Goal: Transaction & Acquisition: Purchase product/service

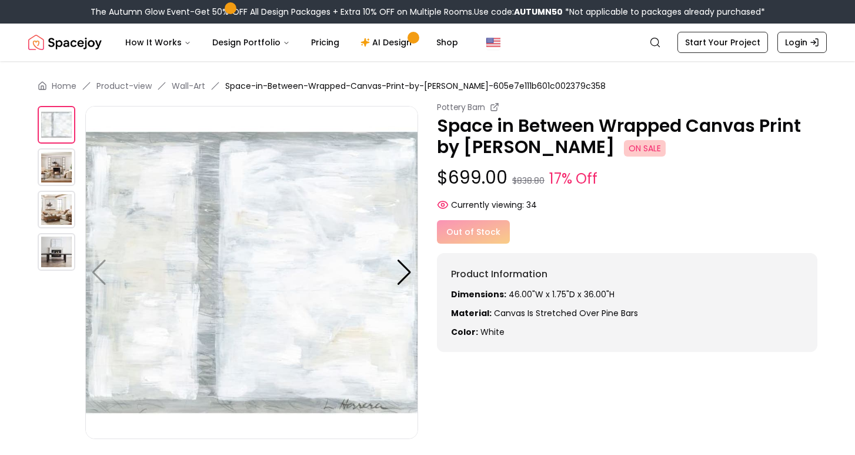
drag, startPoint x: 437, startPoint y: 126, endPoint x: 596, endPoint y: 144, distance: 159.7
click at [596, 144] on p "Space in Between Wrapped Canvas Print by Lauren Herrera ON SALE" at bounding box center [627, 136] width 381 height 42
copy p "Space in Between Wrapped Canvas Print by [PERSON_NAME]"
click at [651, 214] on div "Pottery Barn Space in Between Wrapped Canvas Print by Lauren Herrera ON SALE $6…" at bounding box center [627, 226] width 381 height 251
click at [46, 178] on img at bounding box center [57, 167] width 38 height 38
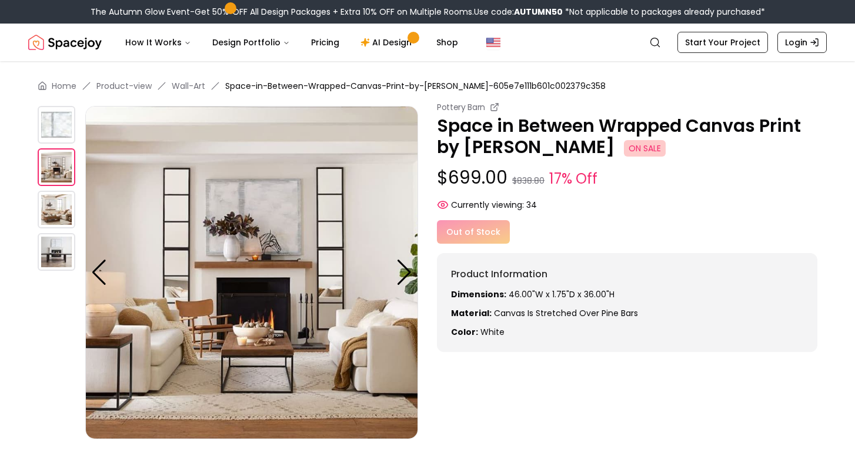
click at [56, 198] on img at bounding box center [57, 210] width 38 height 38
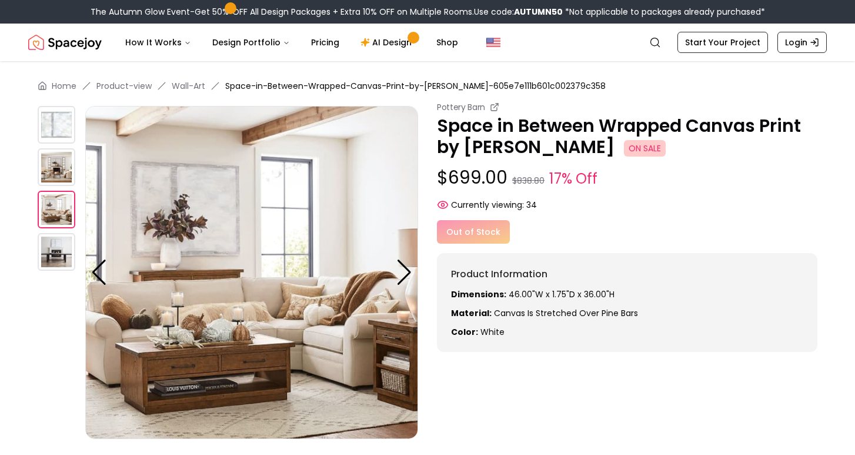
click at [56, 252] on img at bounding box center [57, 252] width 38 height 38
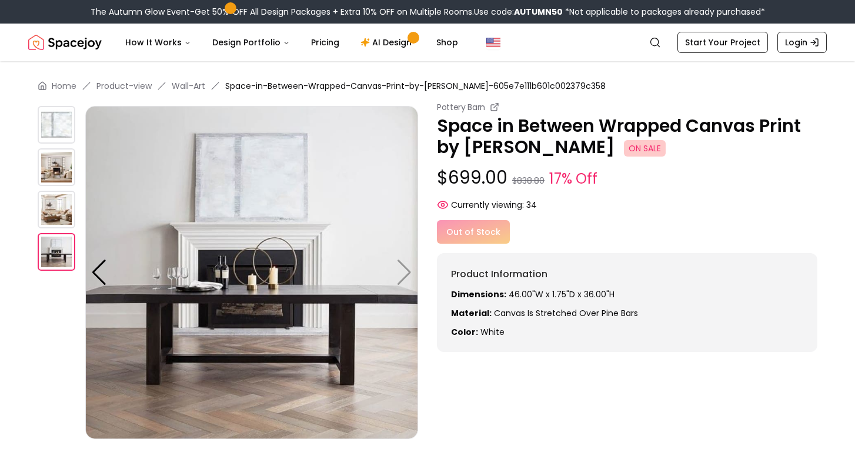
click at [62, 129] on img at bounding box center [57, 125] width 38 height 38
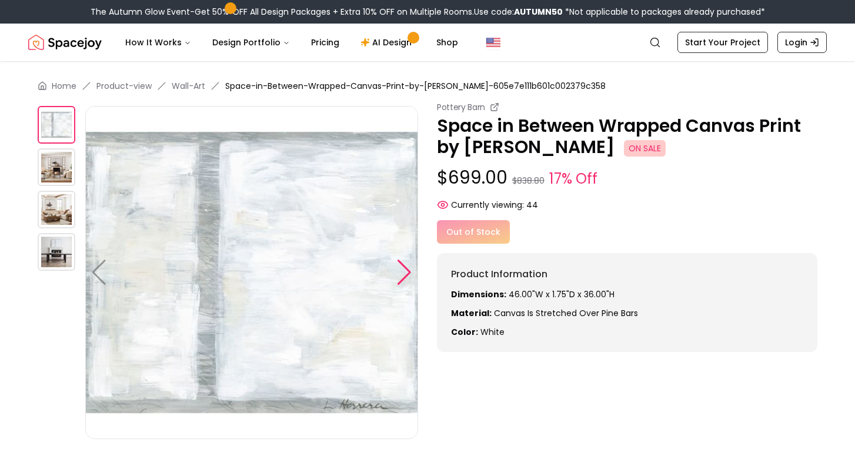
click at [406, 269] on div at bounding box center [404, 272] width 16 height 26
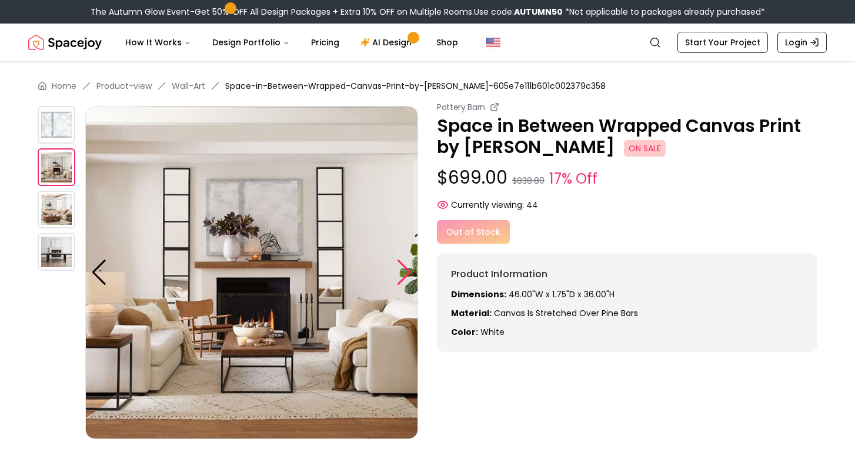
click at [407, 269] on div at bounding box center [404, 272] width 16 height 26
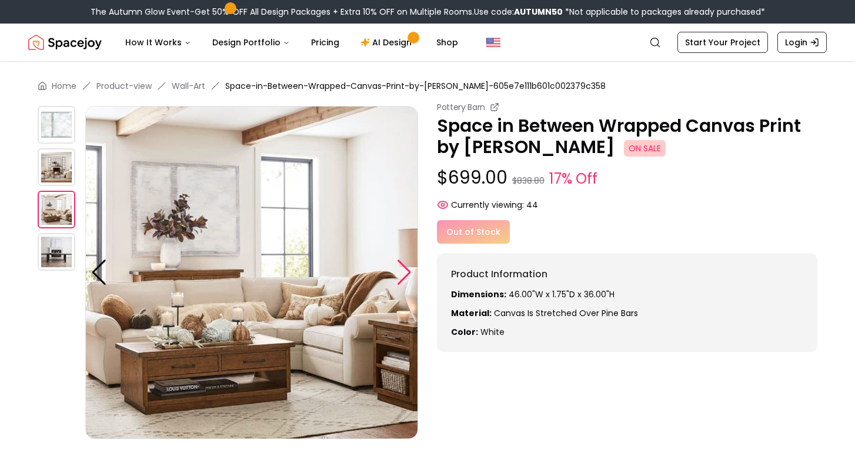
click at [407, 269] on div at bounding box center [404, 272] width 16 height 26
